Goal: Complete application form

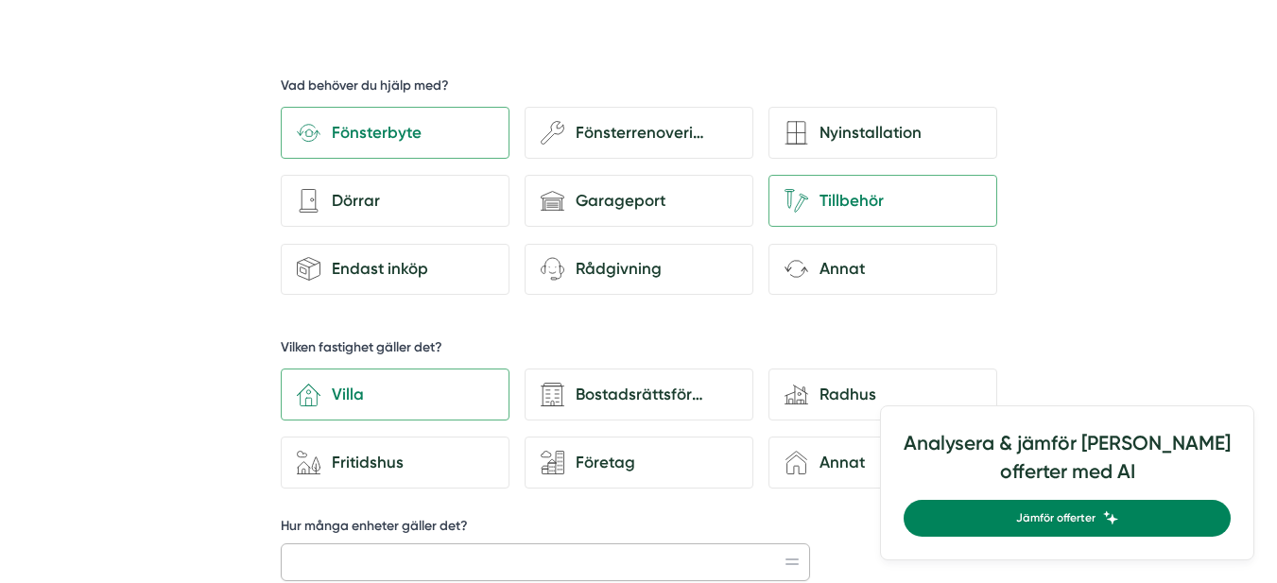
scroll to position [594, 0]
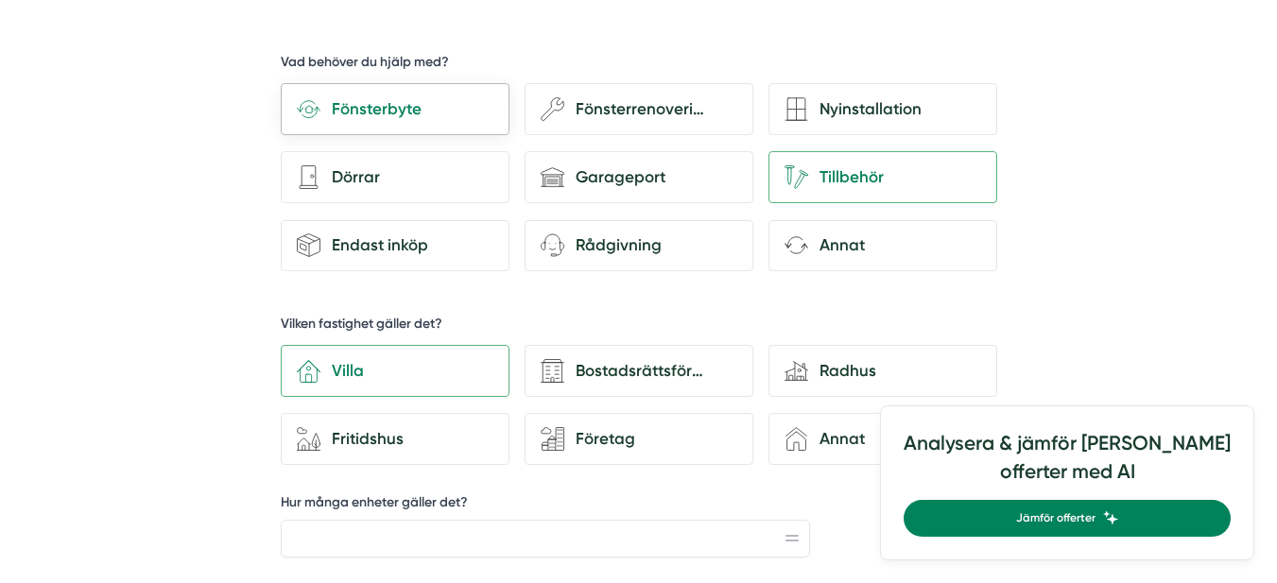
click at [363, 104] on div "Fönsterbyte" at bounding box center [407, 109] width 173 height 26
click at [0, 0] on input "Fönsterbyte" at bounding box center [0, 0] width 0 height 0
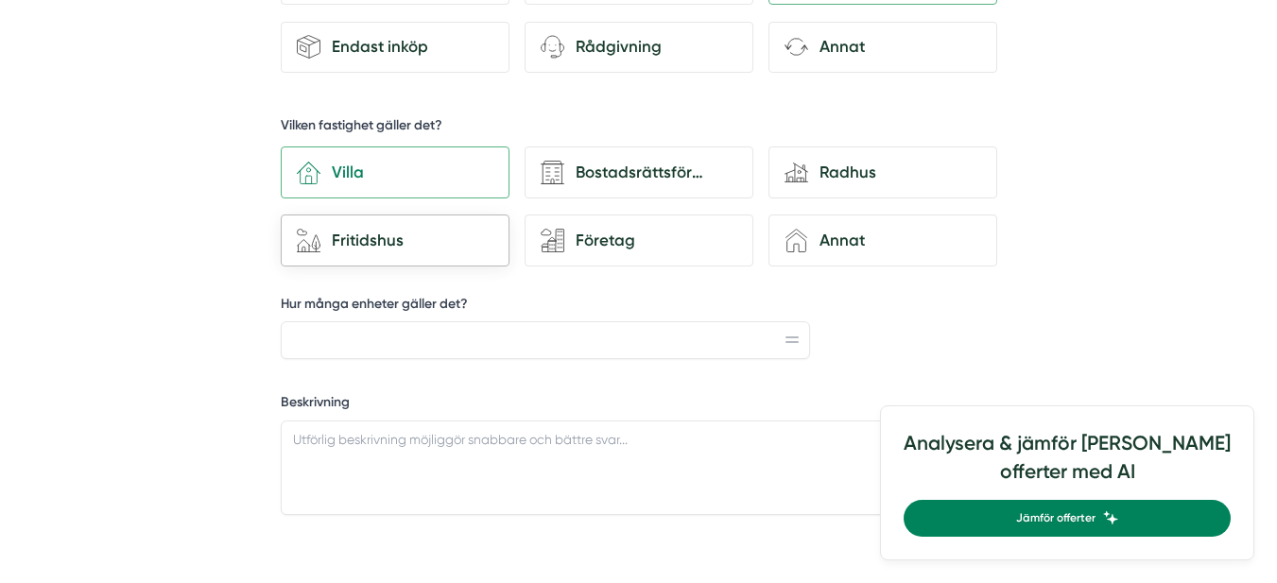
scroll to position [877, 0]
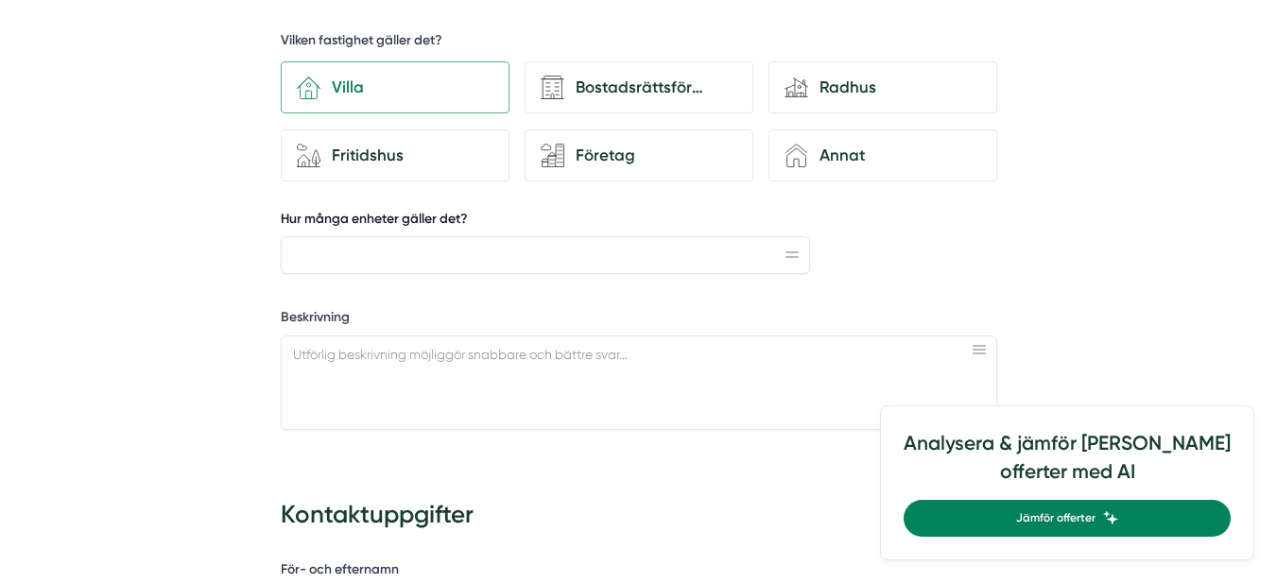
click at [474, 217] on label "Hur många enheter gäller det?" at bounding box center [546, 222] width 530 height 24
click at [474, 236] on input "Hur många enheter gäller det?" at bounding box center [546, 255] width 530 height 38
type input "4"
click at [818, 304] on div "Vad behöver du hjälp med? Fönsterbyte wench Fönsterrenovering Nyinstallation ar…" at bounding box center [639, 122] width 717 height 737
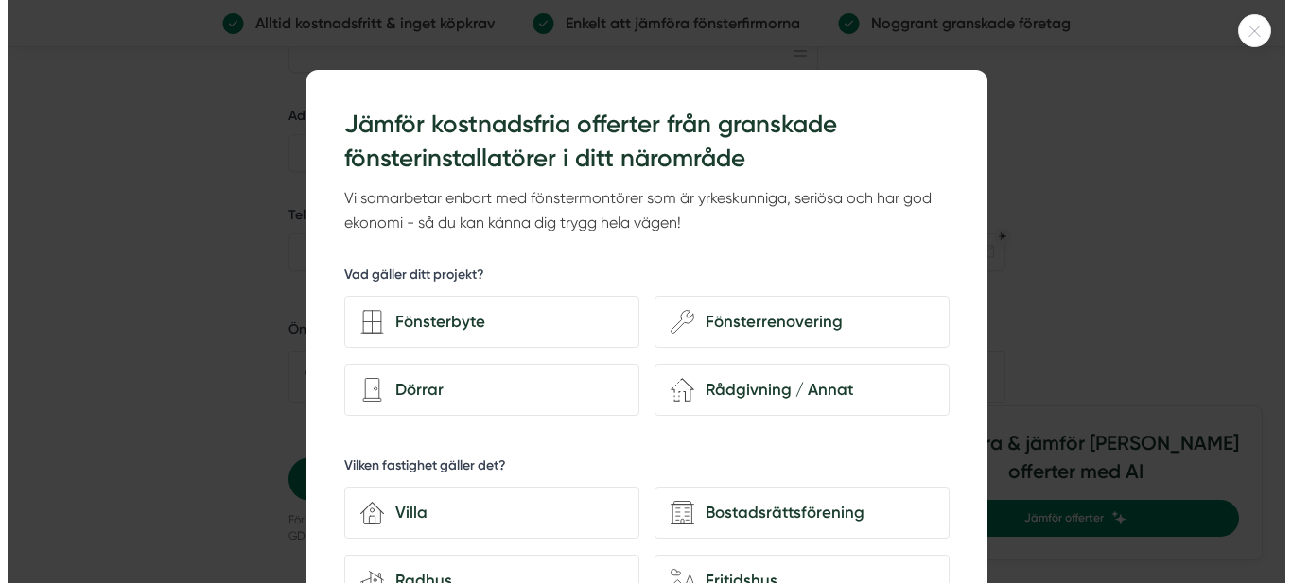
scroll to position [1539, 0]
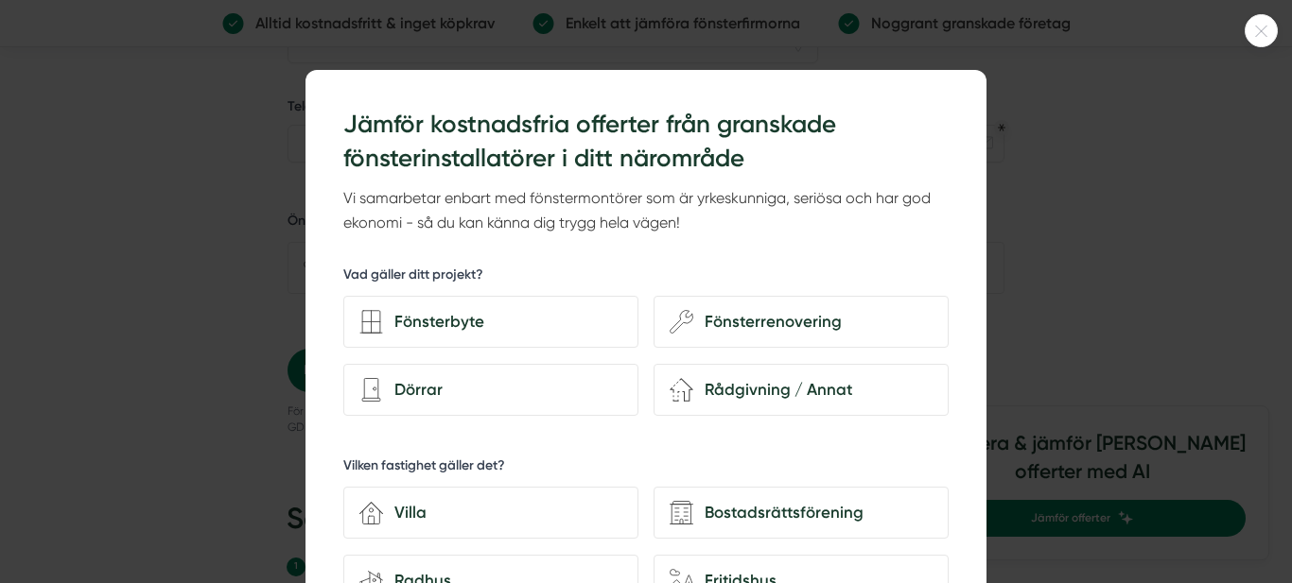
drag, startPoint x: 617, startPoint y: 206, endPoint x: 634, endPoint y: 206, distance: 17.0
